Goal: Find specific page/section: Find specific page/section

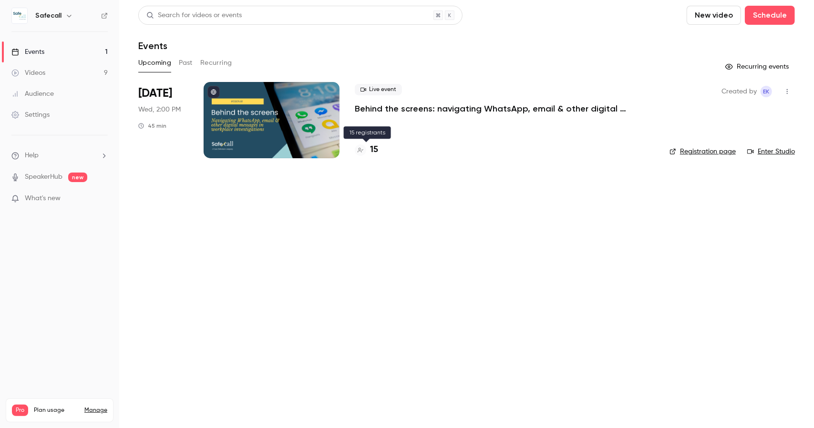
click at [373, 151] on h4 "15" at bounding box center [374, 150] width 8 height 13
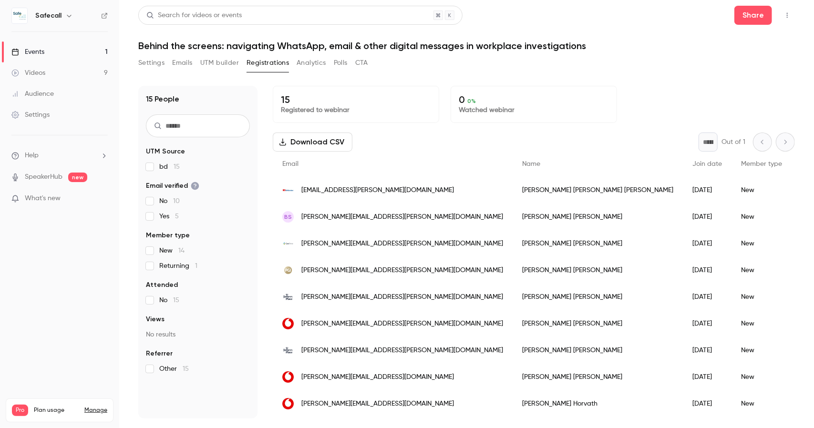
click at [41, 49] on div "Events" at bounding box center [27, 52] width 33 height 10
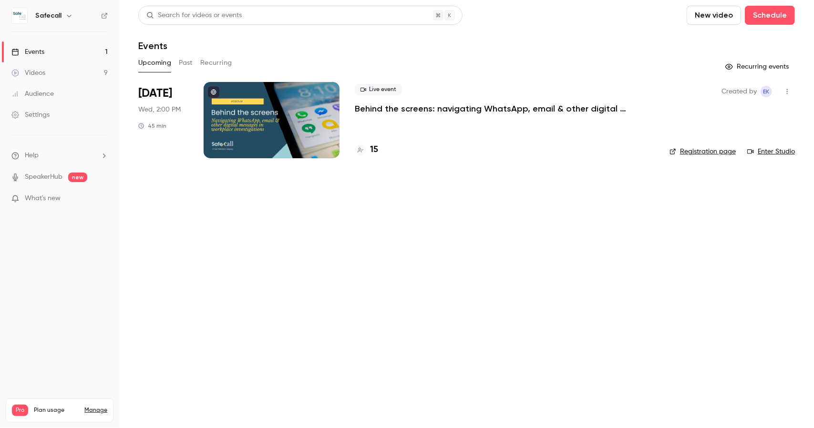
click at [694, 150] on link "Registration page" at bounding box center [703, 152] width 66 height 10
click at [183, 63] on button "Past" at bounding box center [186, 62] width 14 height 15
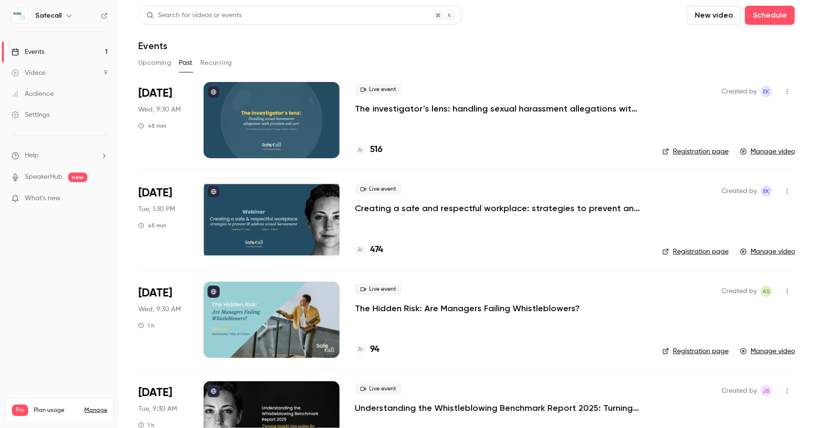
click at [692, 150] on link "Registration page" at bounding box center [695, 152] width 66 height 10
click at [692, 252] on link "Registration page" at bounding box center [695, 252] width 66 height 10
